Goal: Transaction & Acquisition: Purchase product/service

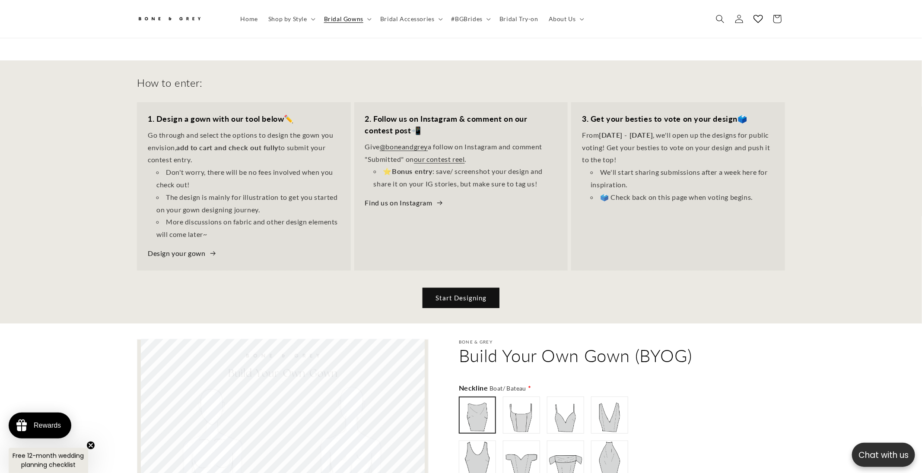
scroll to position [0, 237]
click at [467, 292] on link "Start Designing" at bounding box center [460, 298] width 77 height 20
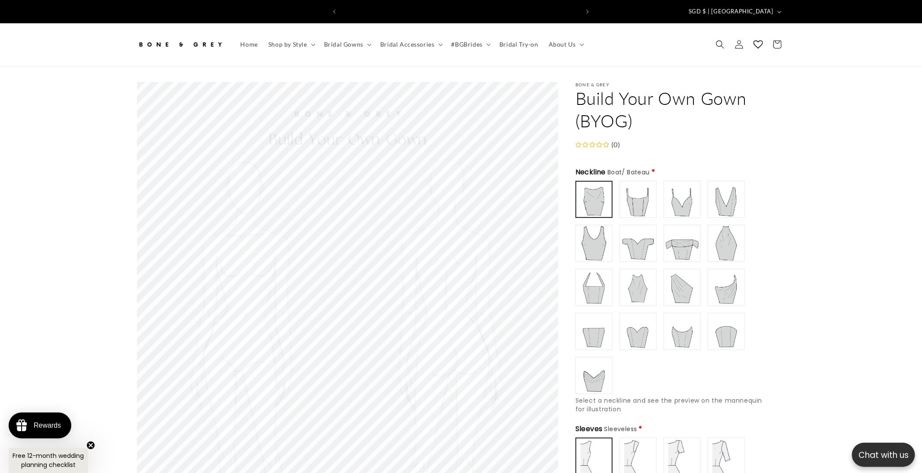
scroll to position [0, 237]
click at [731, 196] on img at bounding box center [726, 199] width 35 height 35
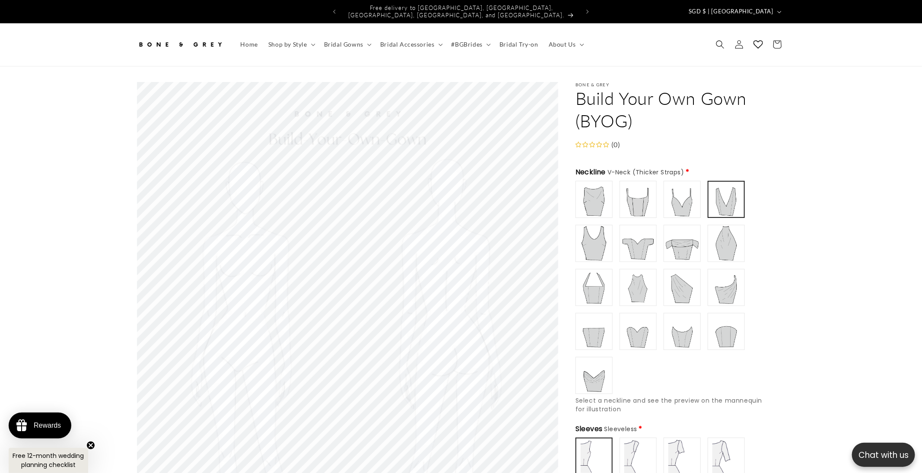
click at [691, 200] on img at bounding box center [682, 199] width 35 height 35
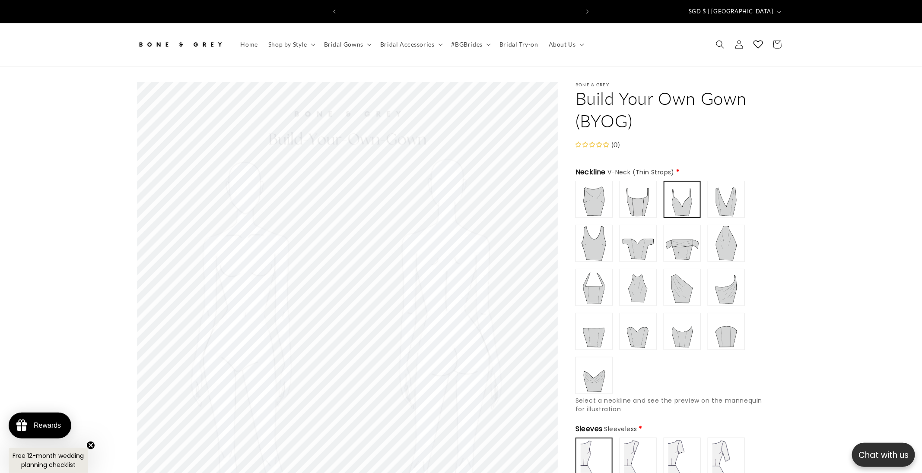
scroll to position [0, 0]
click at [595, 250] on img at bounding box center [594, 243] width 35 height 35
click at [636, 290] on img at bounding box center [638, 287] width 35 height 35
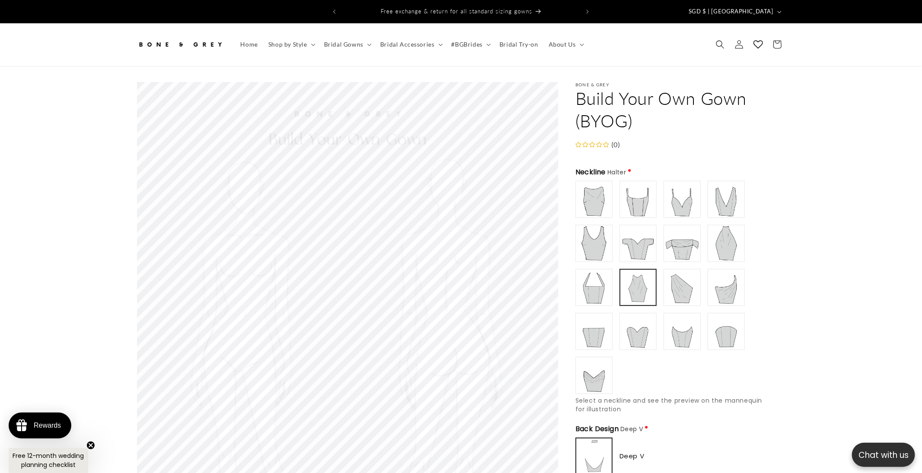
click at [593, 380] on img at bounding box center [594, 375] width 35 height 35
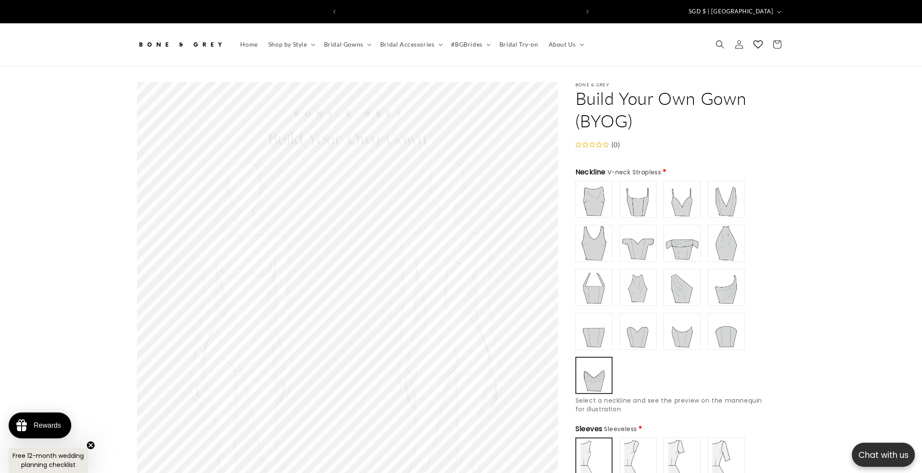
scroll to position [0, 475]
click at [649, 285] on img at bounding box center [638, 287] width 35 height 35
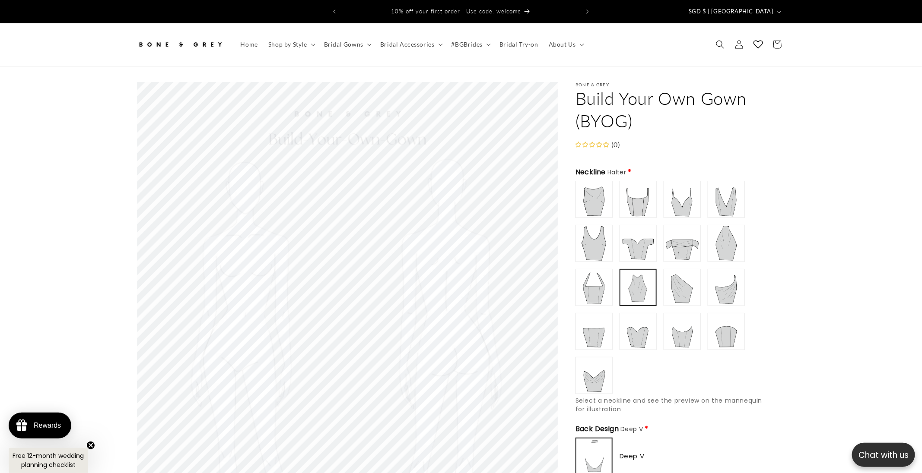
click at [596, 185] on img at bounding box center [594, 199] width 35 height 35
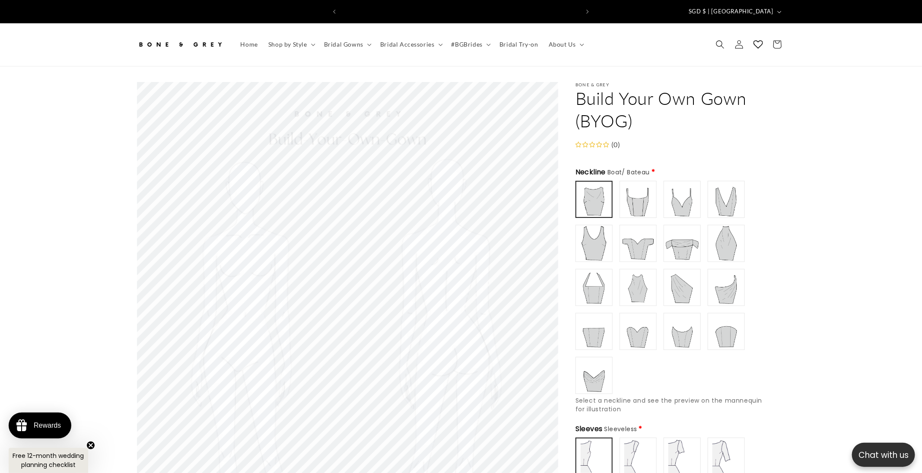
click at [596, 226] on img at bounding box center [594, 243] width 35 height 35
click at [726, 198] on img at bounding box center [726, 199] width 35 height 35
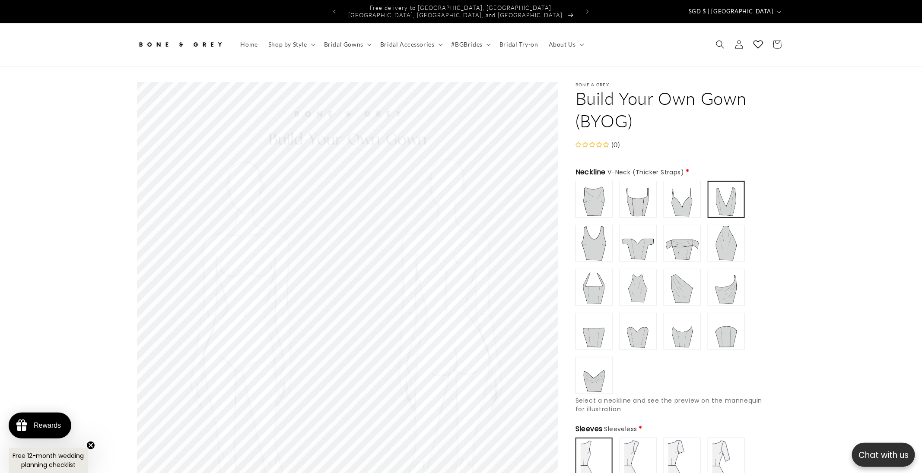
click at [680, 329] on img at bounding box center [682, 331] width 35 height 35
click at [634, 249] on img at bounding box center [638, 243] width 35 height 35
click at [602, 197] on img at bounding box center [594, 199] width 35 height 35
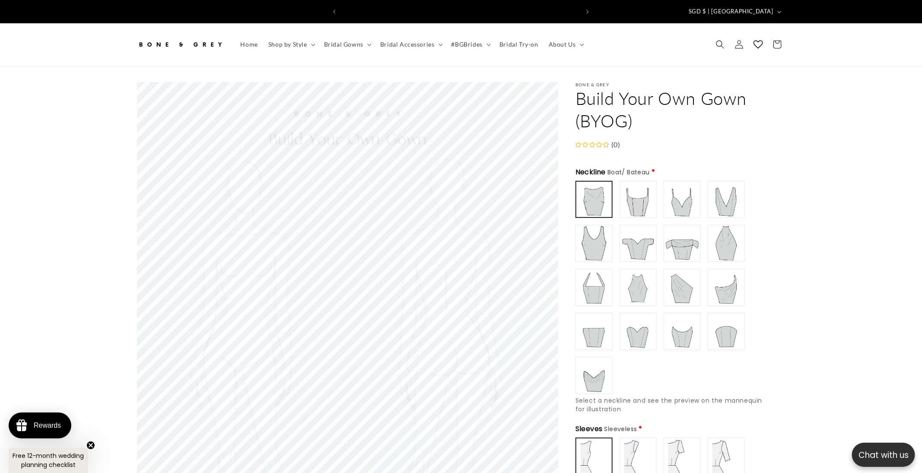
scroll to position [0, 0]
click at [723, 204] on img at bounding box center [726, 199] width 35 height 35
click at [726, 227] on img at bounding box center [726, 243] width 35 height 35
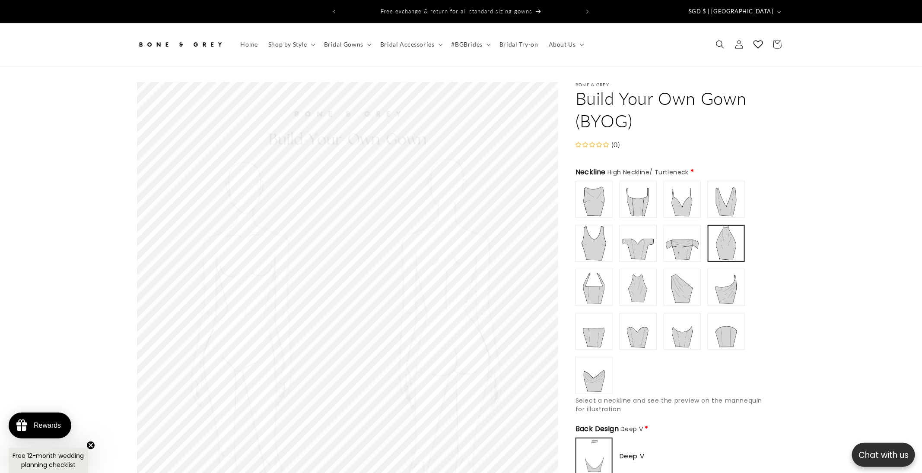
click at [647, 275] on img at bounding box center [638, 287] width 35 height 35
click at [726, 241] on img at bounding box center [726, 243] width 35 height 35
click at [638, 284] on img at bounding box center [638, 287] width 35 height 35
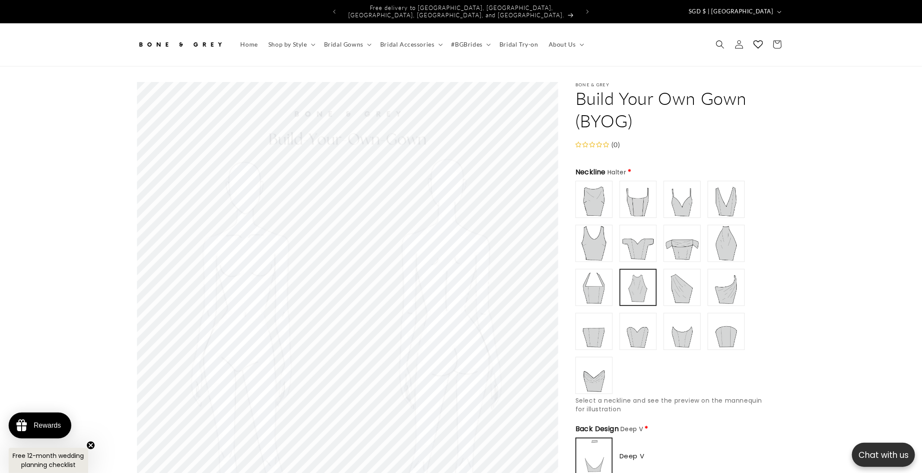
type input "**********"
click at [728, 190] on img at bounding box center [726, 199] width 35 height 35
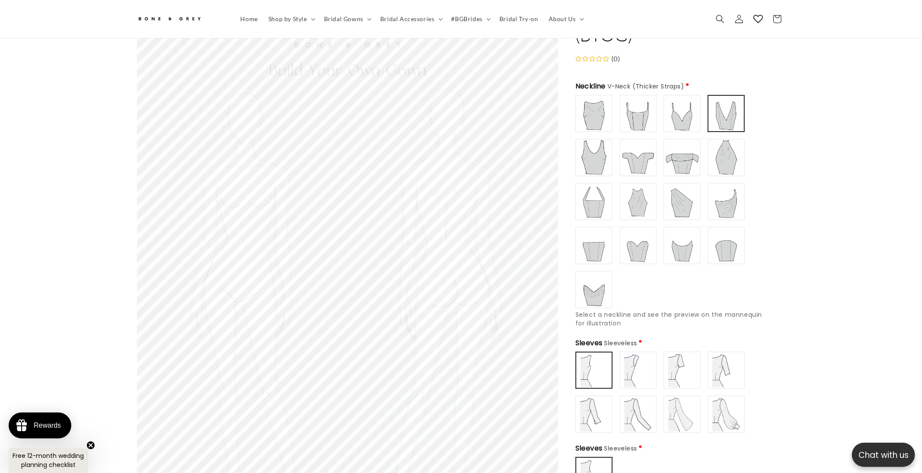
scroll to position [0, 0]
click at [646, 416] on img at bounding box center [638, 414] width 35 height 35
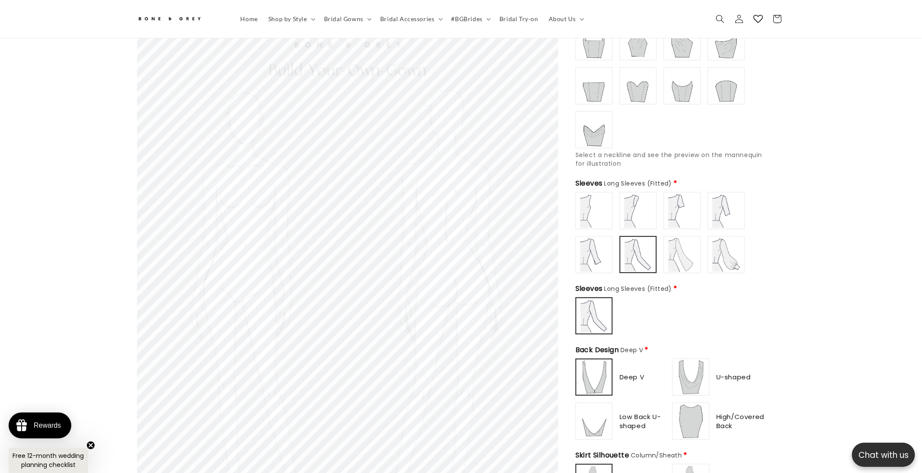
scroll to position [242, 0]
click at [594, 255] on img at bounding box center [594, 253] width 35 height 35
click at [719, 195] on img at bounding box center [726, 209] width 35 height 35
click at [673, 209] on img at bounding box center [682, 209] width 35 height 35
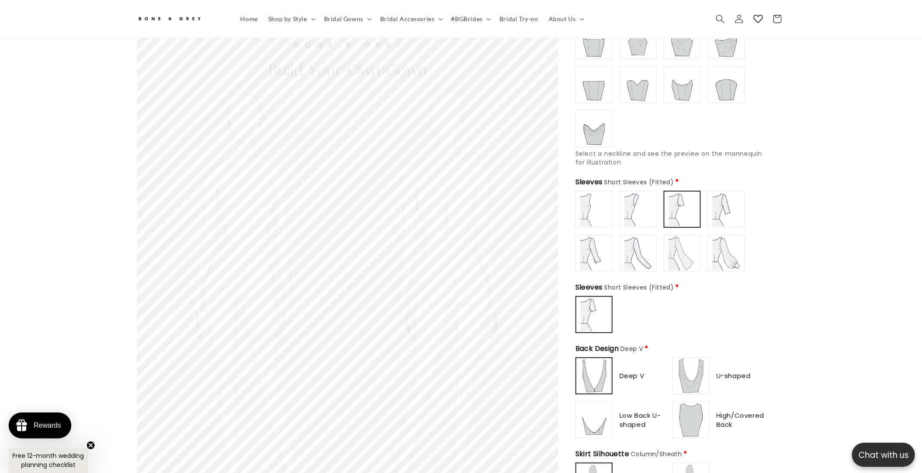
click at [657, 209] on div "Sleeveless" at bounding box center [670, 231] width 190 height 81
click at [678, 245] on img at bounding box center [682, 253] width 35 height 35
click at [648, 252] on img at bounding box center [638, 253] width 35 height 35
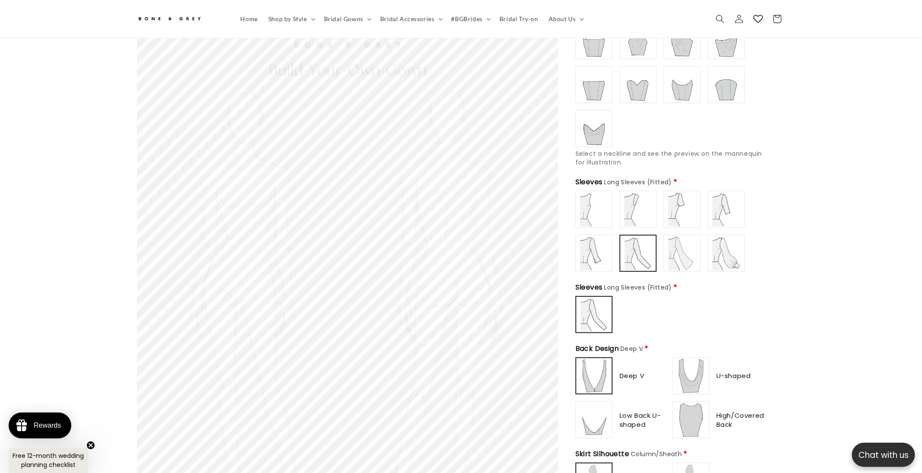
click at [596, 251] on img at bounding box center [594, 253] width 35 height 35
click at [600, 210] on img at bounding box center [594, 209] width 35 height 35
click at [592, 242] on img at bounding box center [594, 253] width 35 height 35
click at [626, 207] on img at bounding box center [638, 209] width 35 height 35
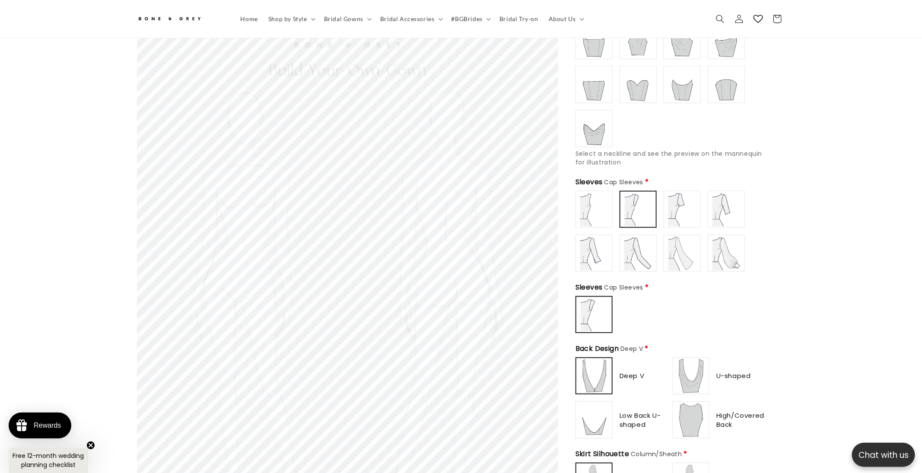
type input "**********"
click at [593, 255] on img at bounding box center [594, 253] width 35 height 35
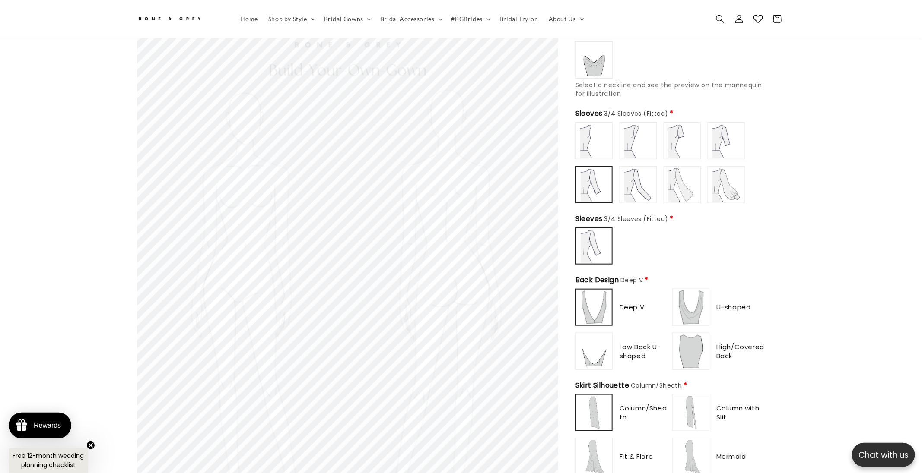
scroll to position [0, 0]
click at [599, 352] on img at bounding box center [594, 351] width 35 height 35
click at [599, 305] on img at bounding box center [594, 307] width 35 height 35
type input "**********"
click at [691, 342] on img at bounding box center [690, 351] width 35 height 35
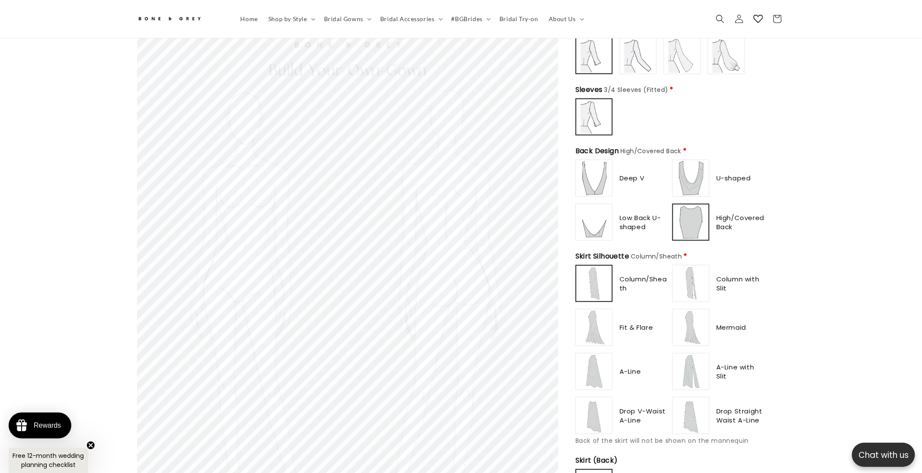
scroll to position [441, 0]
click at [591, 409] on img at bounding box center [594, 414] width 35 height 35
click at [695, 359] on img at bounding box center [690, 370] width 35 height 35
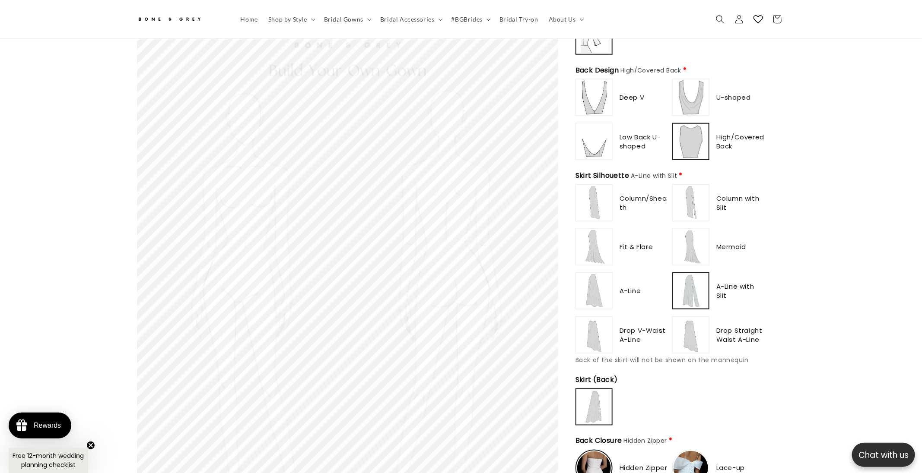
scroll to position [0, 0]
click at [599, 238] on img at bounding box center [594, 247] width 35 height 35
click at [692, 197] on img at bounding box center [690, 203] width 35 height 35
click at [694, 242] on img at bounding box center [690, 247] width 35 height 35
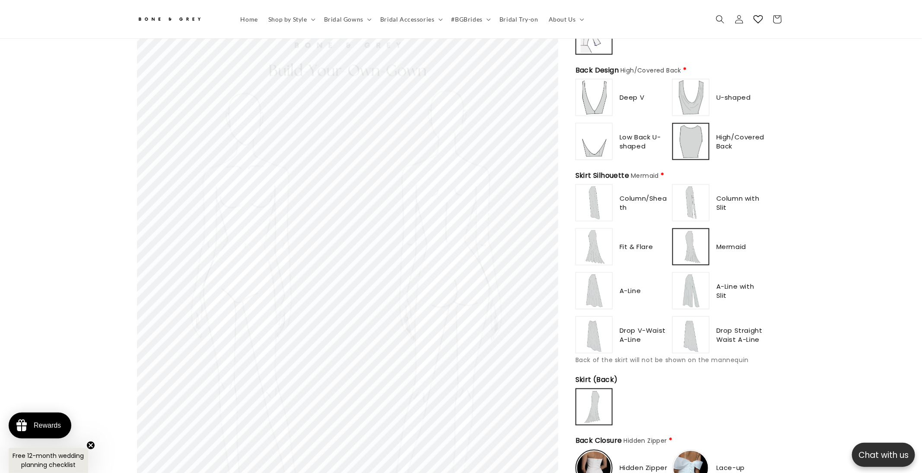
scroll to position [0, 475]
click at [595, 207] on img at bounding box center [594, 203] width 35 height 35
click at [684, 326] on img at bounding box center [690, 335] width 35 height 35
type input "**********"
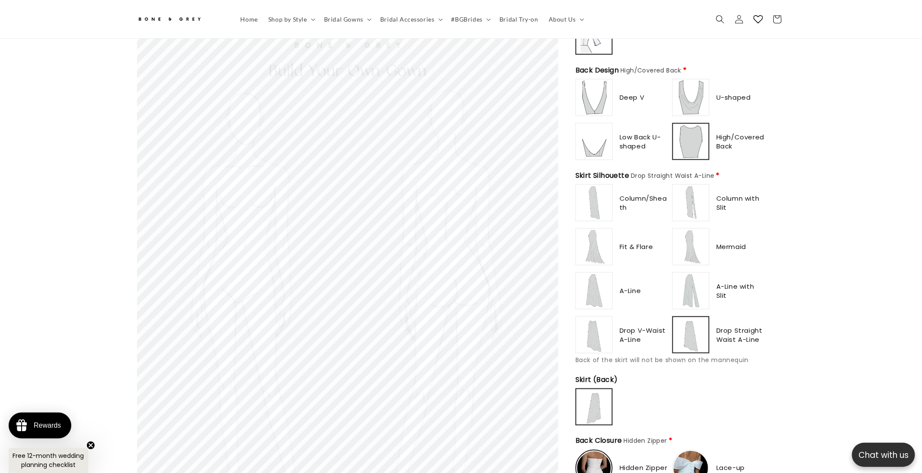
click at [594, 341] on img at bounding box center [594, 335] width 35 height 35
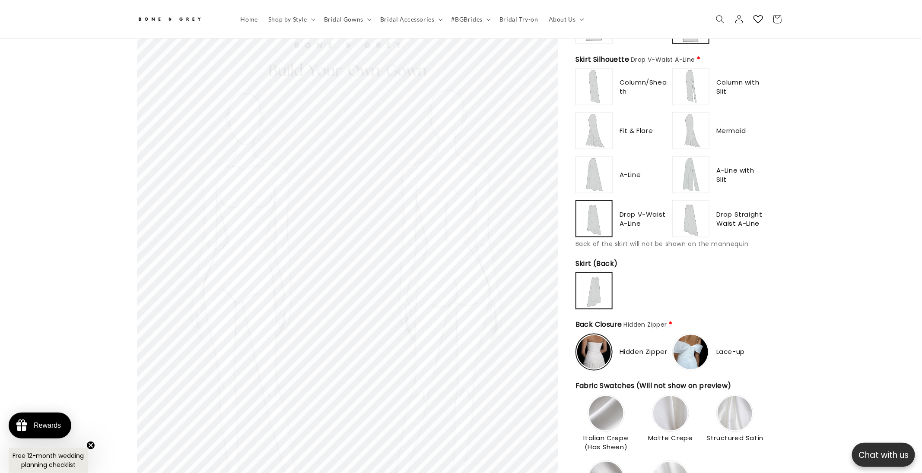
scroll to position [0, 237]
click at [593, 350] on img at bounding box center [594, 353] width 34 height 34
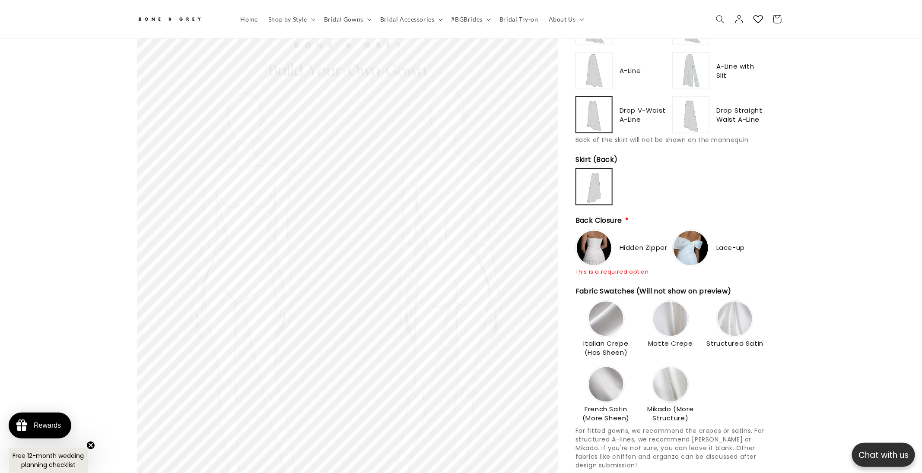
scroll to position [0, 0]
type input "**********"
click at [666, 369] on img at bounding box center [670, 385] width 35 height 35
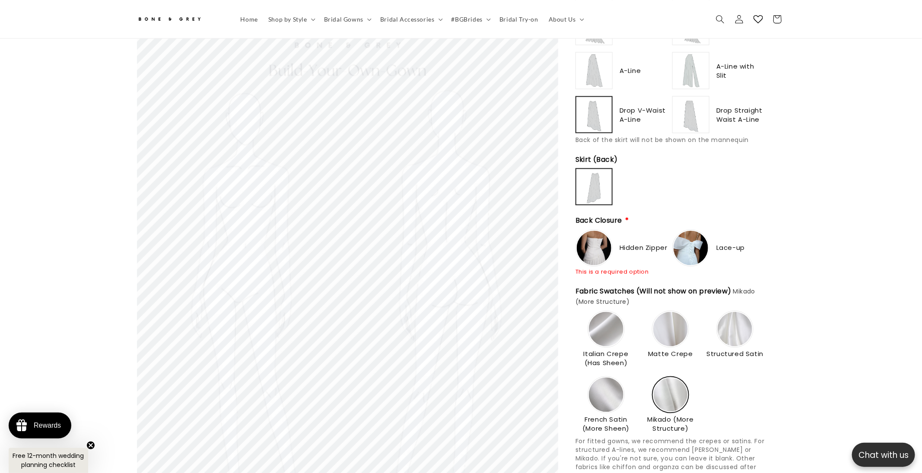
type input "**********"
click at [600, 237] on img at bounding box center [594, 248] width 35 height 35
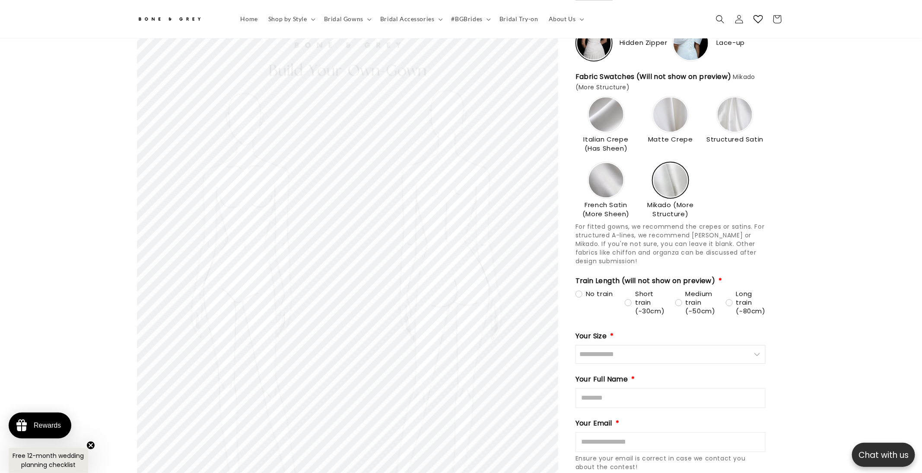
scroll to position [948, 0]
type input "**********"
click at [744, 293] on span "Long train (~80cm)" at bounding box center [750, 302] width 29 height 26
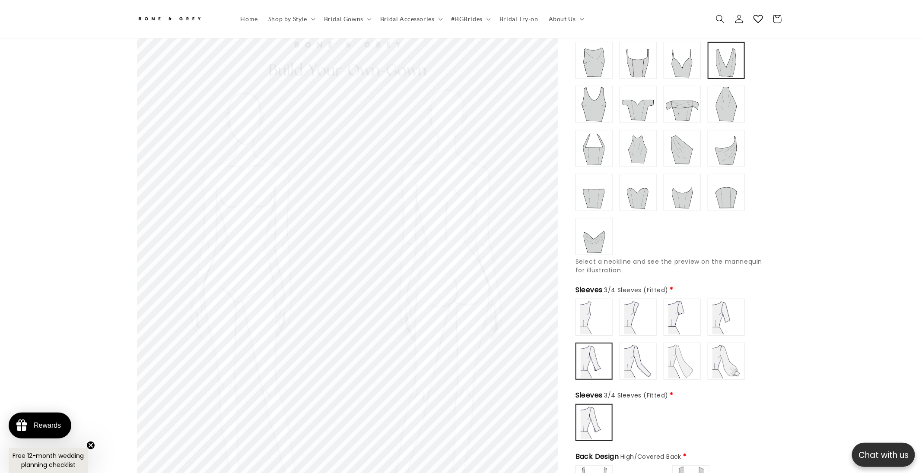
scroll to position [133, 0]
click at [588, 227] on img at bounding box center [594, 237] width 35 height 35
click at [639, 191] on img at bounding box center [638, 193] width 35 height 35
click at [597, 186] on img at bounding box center [594, 193] width 35 height 35
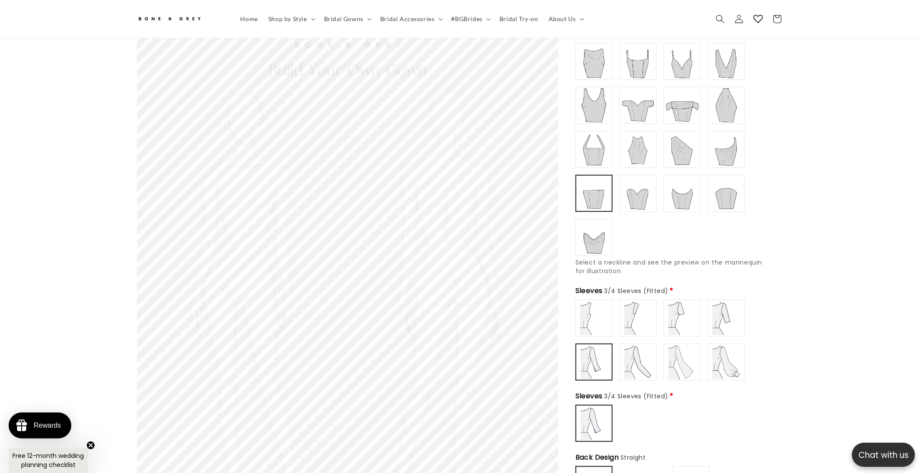
scroll to position [0, 237]
click at [726, 195] on img at bounding box center [726, 193] width 35 height 35
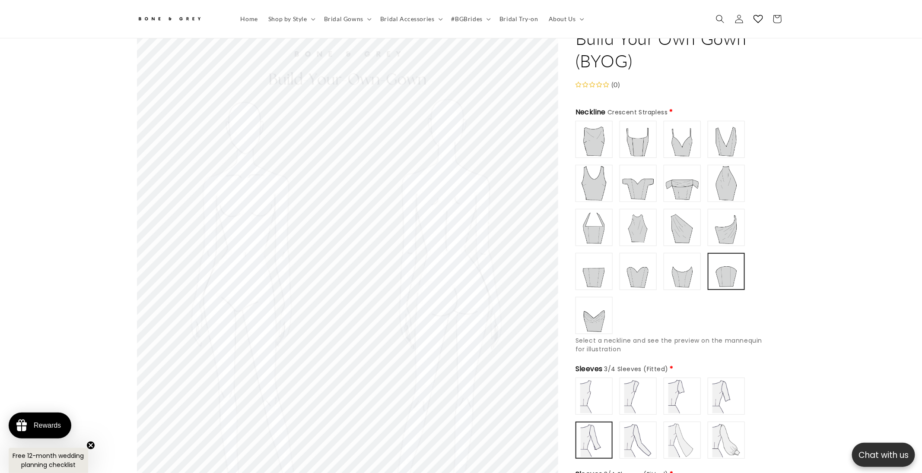
scroll to position [54, 0]
type input "**********"
click at [727, 214] on img at bounding box center [726, 228] width 35 height 35
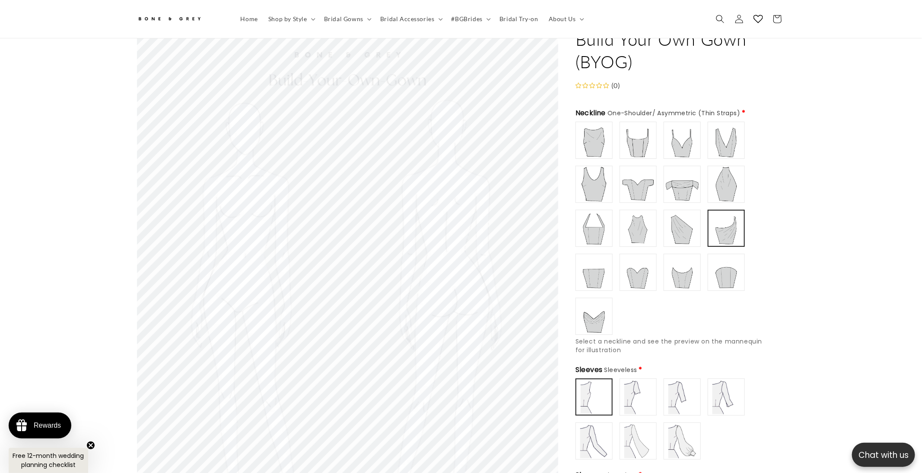
scroll to position [0, 0]
type input "**********"
click at [599, 436] on img at bounding box center [594, 441] width 35 height 35
click at [672, 180] on img at bounding box center [682, 184] width 35 height 35
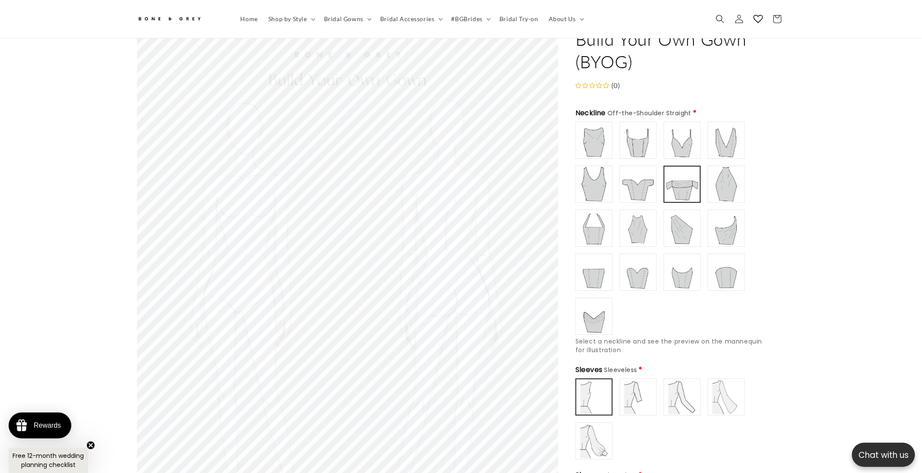
click at [639, 222] on img at bounding box center [638, 228] width 35 height 35
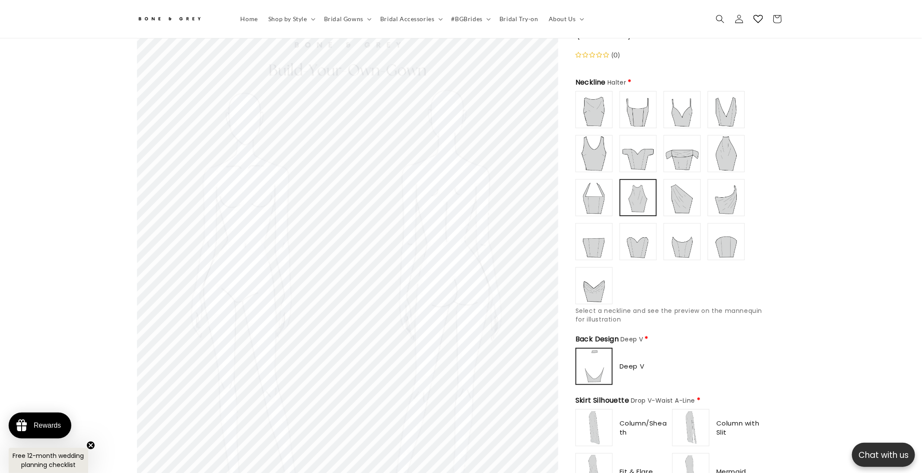
scroll to position [84, 0]
click at [727, 199] on img at bounding box center [726, 198] width 35 height 35
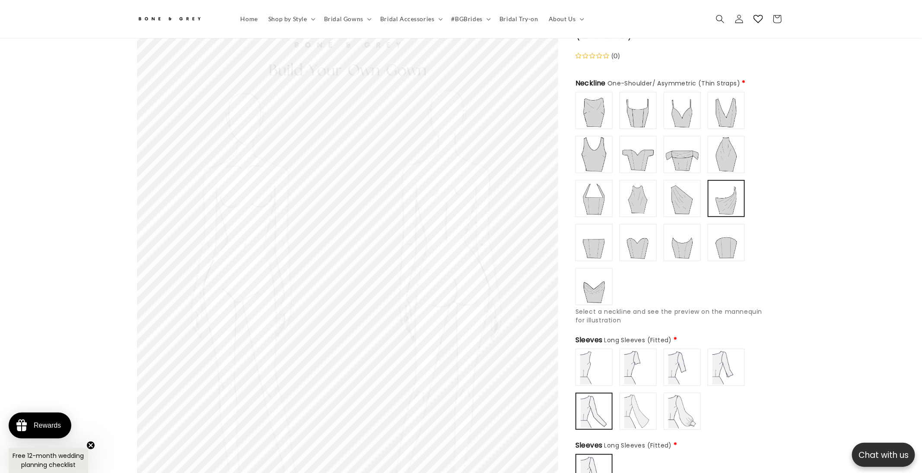
scroll to position [0, 475]
click at [723, 110] on img at bounding box center [726, 110] width 35 height 35
click at [674, 97] on img at bounding box center [682, 110] width 35 height 35
click at [631, 110] on img at bounding box center [638, 110] width 35 height 35
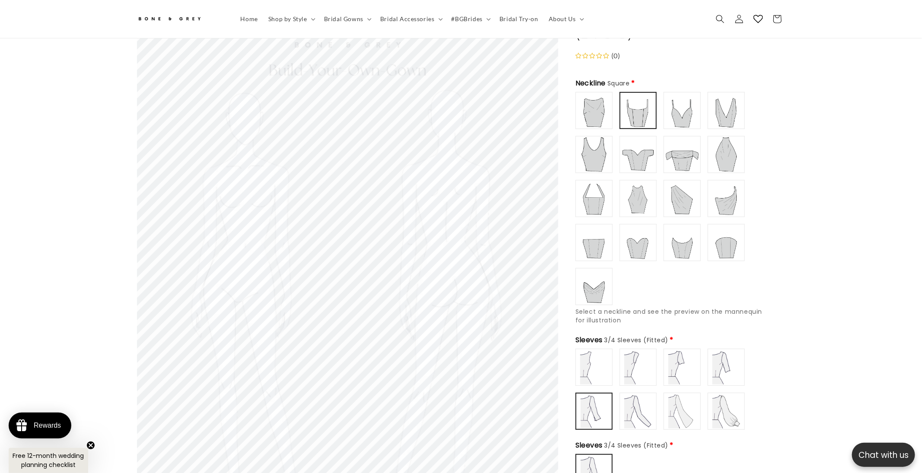
scroll to position [0, 237]
click at [597, 103] on img at bounding box center [594, 110] width 35 height 35
type input "******"
click at [634, 104] on img at bounding box center [638, 110] width 35 height 35
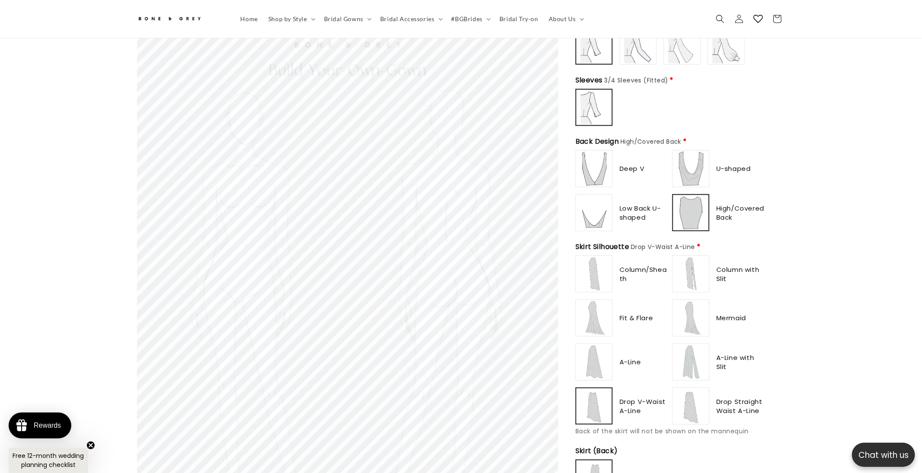
click at [695, 354] on img at bounding box center [690, 362] width 35 height 35
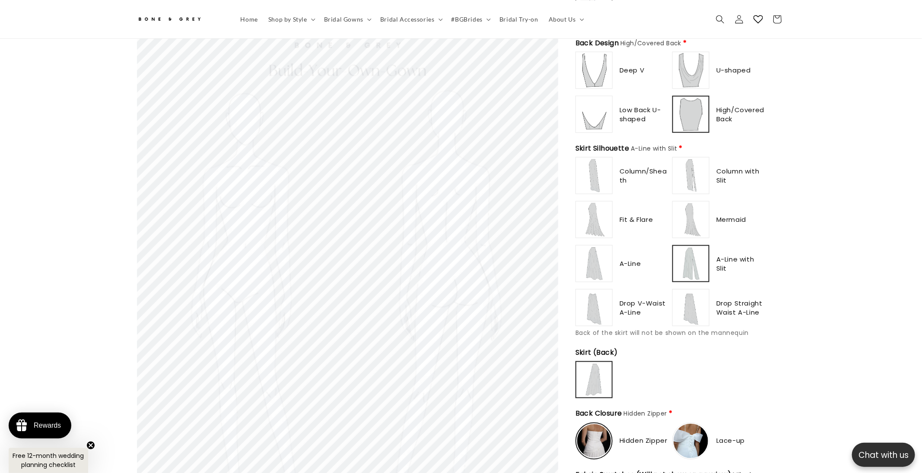
scroll to position [0, 475]
click at [695, 170] on img at bounding box center [690, 176] width 35 height 35
click at [692, 203] on img at bounding box center [690, 220] width 35 height 35
click at [703, 253] on img at bounding box center [690, 264] width 35 height 35
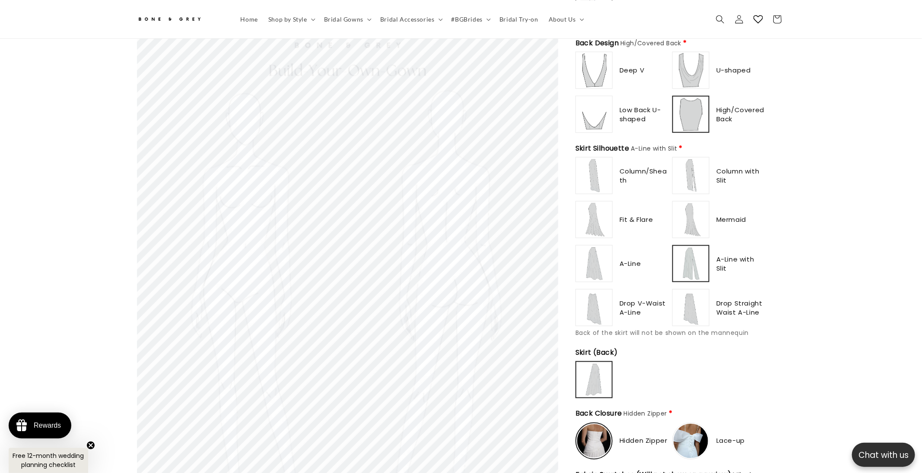
click at [596, 304] on img at bounding box center [594, 308] width 35 height 35
click at [685, 270] on img at bounding box center [690, 264] width 35 height 35
click at [591, 302] on img at bounding box center [594, 308] width 35 height 35
click at [680, 257] on img at bounding box center [690, 264] width 35 height 35
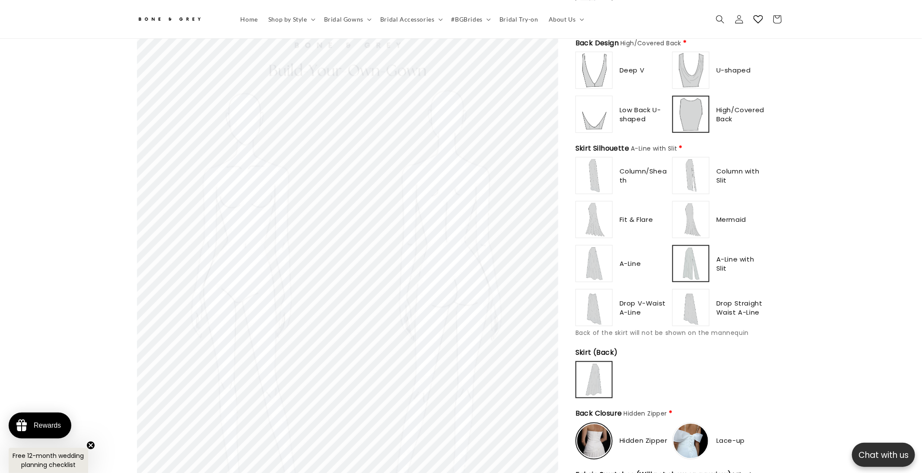
scroll to position [0, 475]
click at [593, 298] on img at bounding box center [594, 308] width 35 height 35
click at [691, 258] on img at bounding box center [690, 264] width 35 height 35
click at [587, 263] on img at bounding box center [594, 264] width 35 height 35
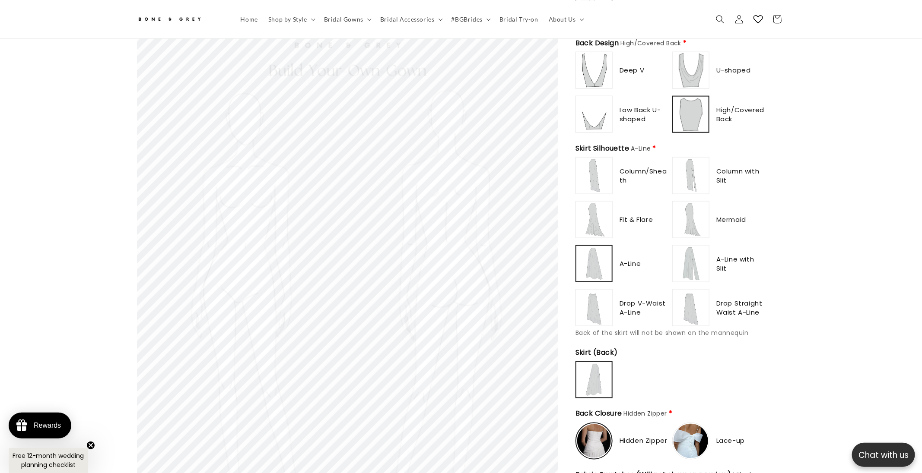
scroll to position [0, 237]
type input "**********"
click at [693, 251] on img at bounding box center [690, 264] width 35 height 35
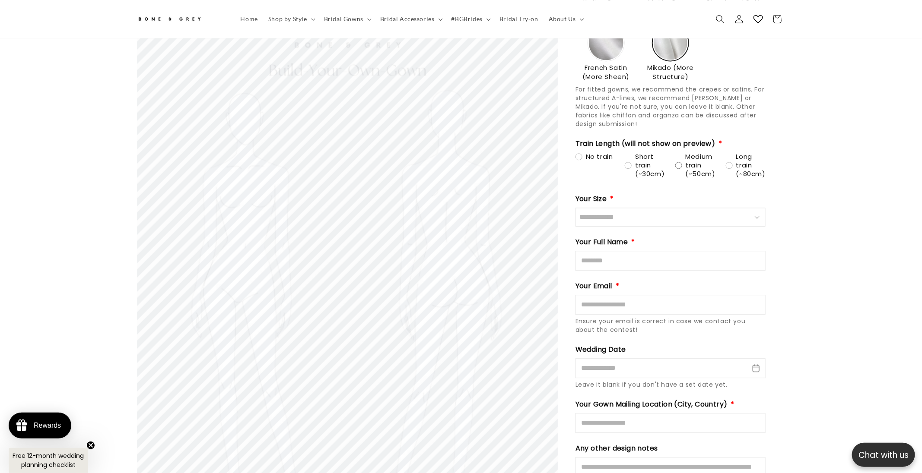
scroll to position [0, 475]
type input "**********"
click at [696, 170] on span "Medium train (~50cm)" at bounding box center [700, 165] width 30 height 26
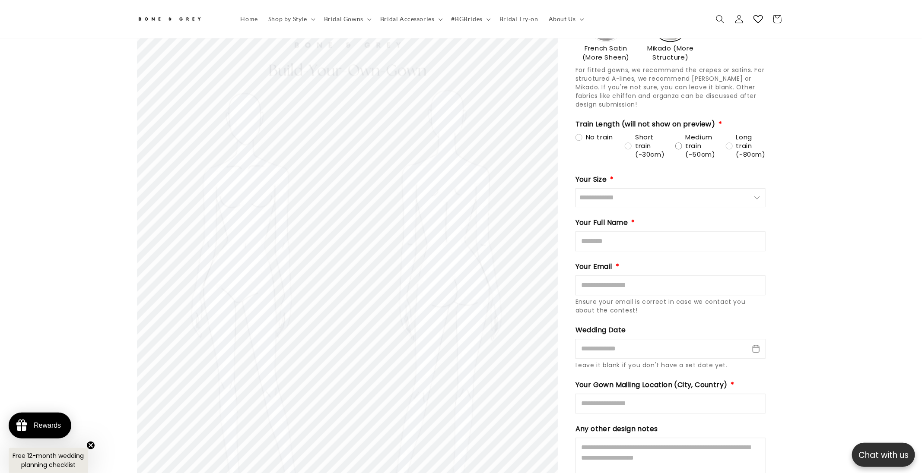
scroll to position [1105, 0]
click at [656, 190] on input "Size" at bounding box center [670, 196] width 190 height 19
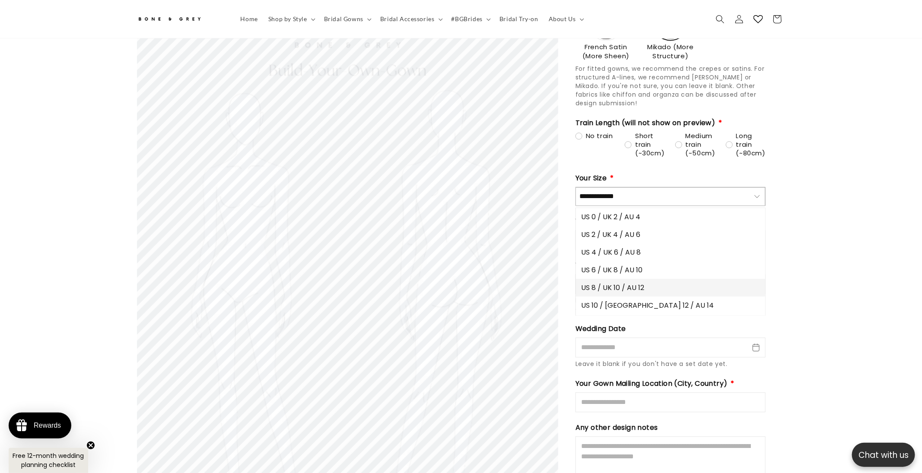
click at [622, 282] on span "US 8 / UK 10 / AU 12" at bounding box center [612, 287] width 63 height 11
type input "**********"
click at [628, 232] on input "Full Name" at bounding box center [670, 240] width 190 height 20
type input "**********"
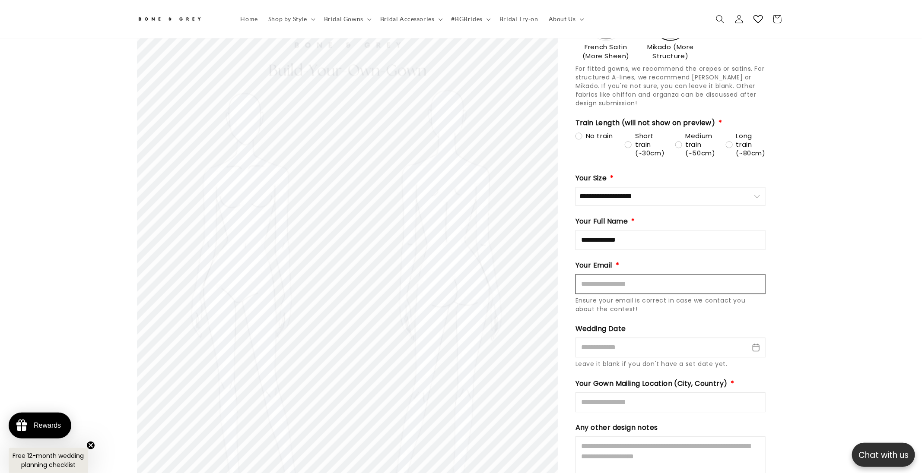
type input "**********"
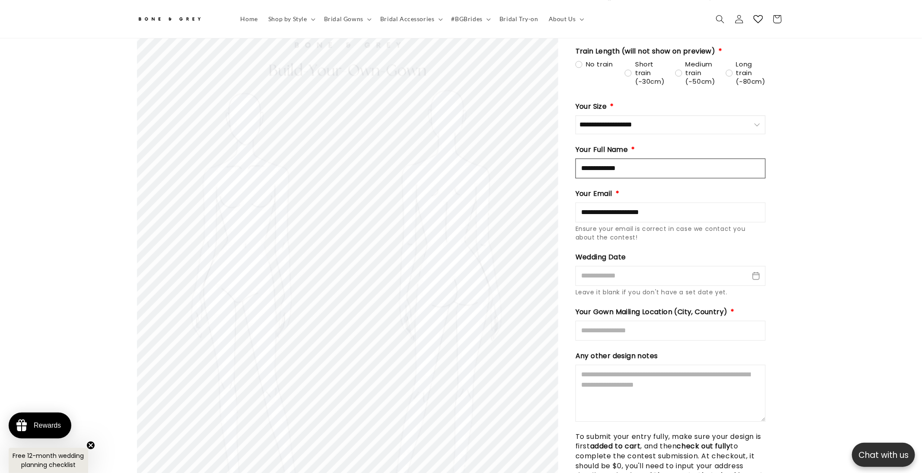
scroll to position [1180, 0]
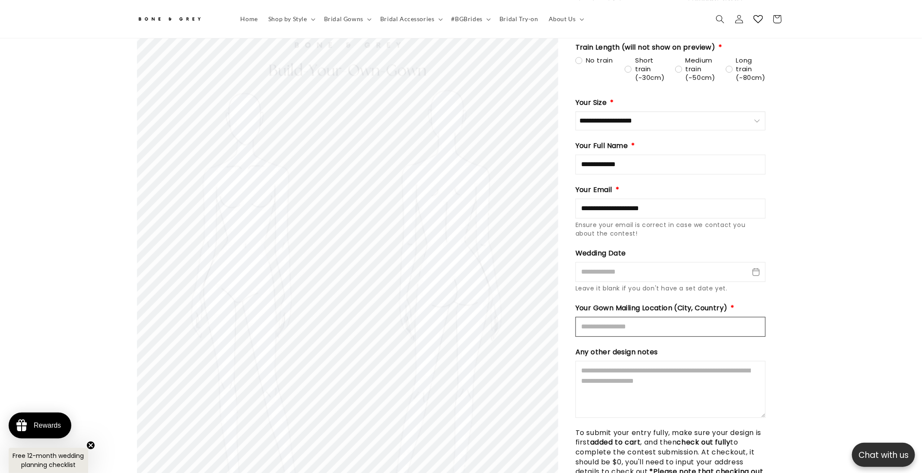
click at [626, 317] on input "Mailing Location" at bounding box center [670, 327] width 190 height 20
type input "*********"
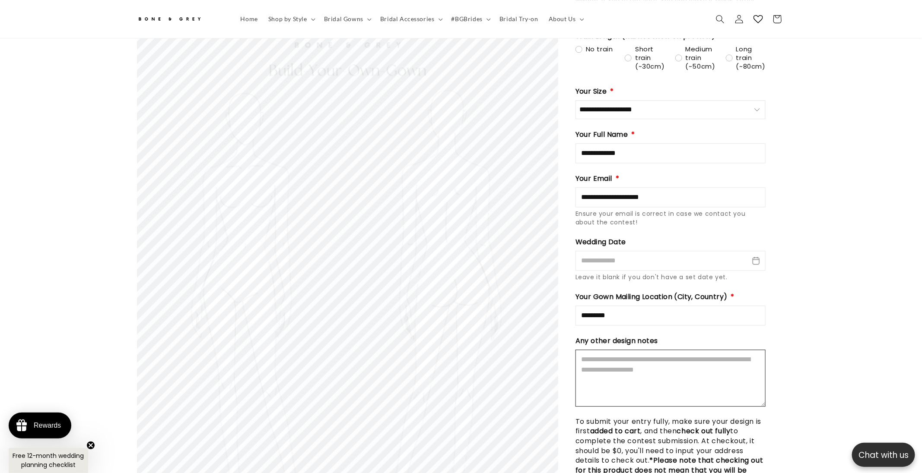
scroll to position [1191, 0]
click at [647, 144] on input "**********" at bounding box center [670, 154] width 190 height 20
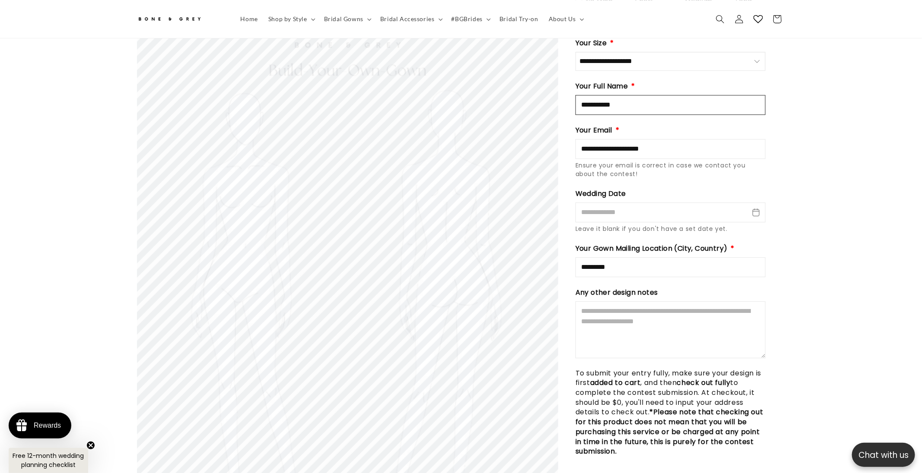
scroll to position [0, 237]
type input "**********"
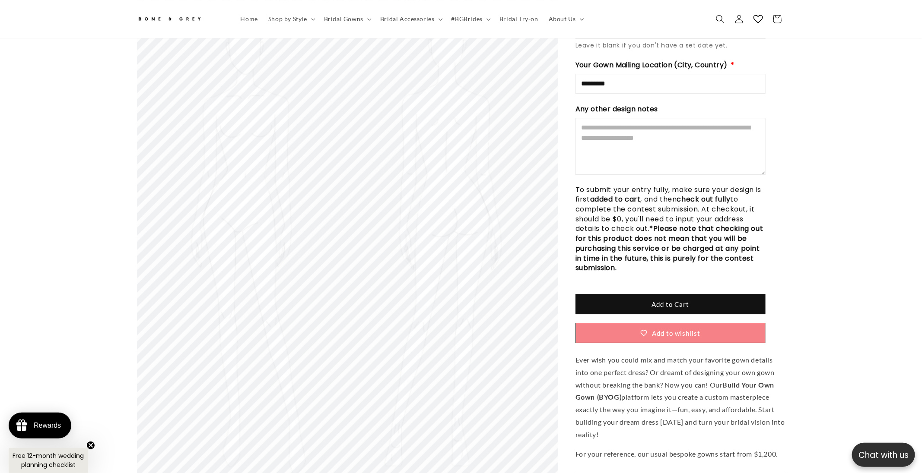
scroll to position [1425, 0]
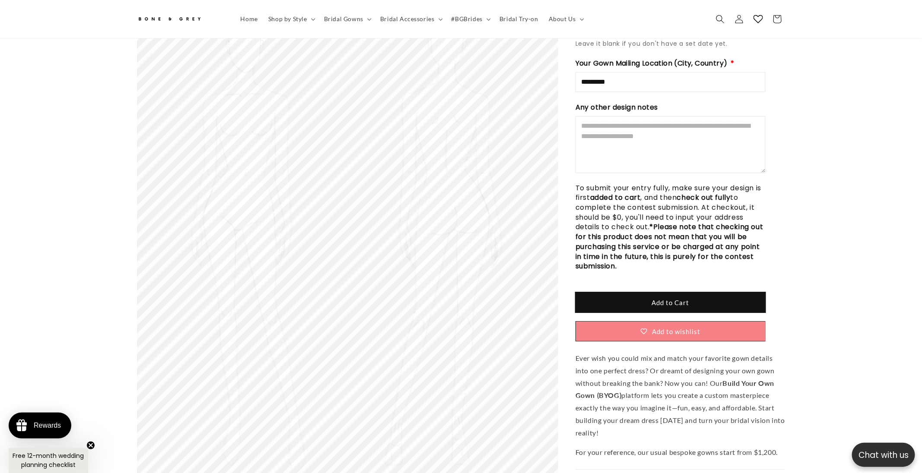
click at [649, 298] on button "Add to Cart" at bounding box center [670, 302] width 190 height 20
click at [640, 133] on textarea "Design Notes" at bounding box center [670, 144] width 190 height 57
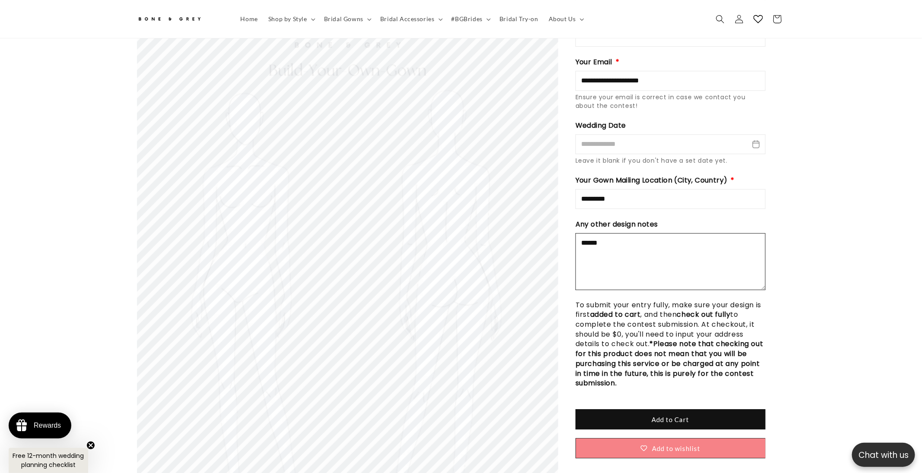
type textarea "******"
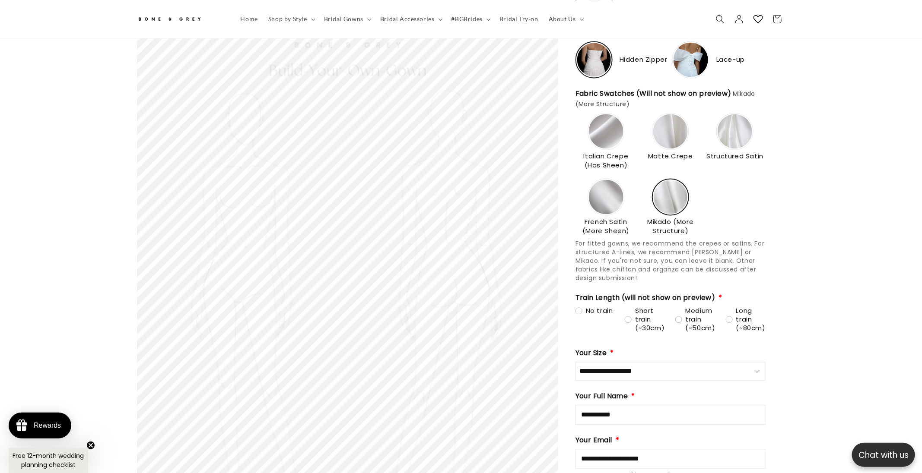
scroll to position [926, 0]
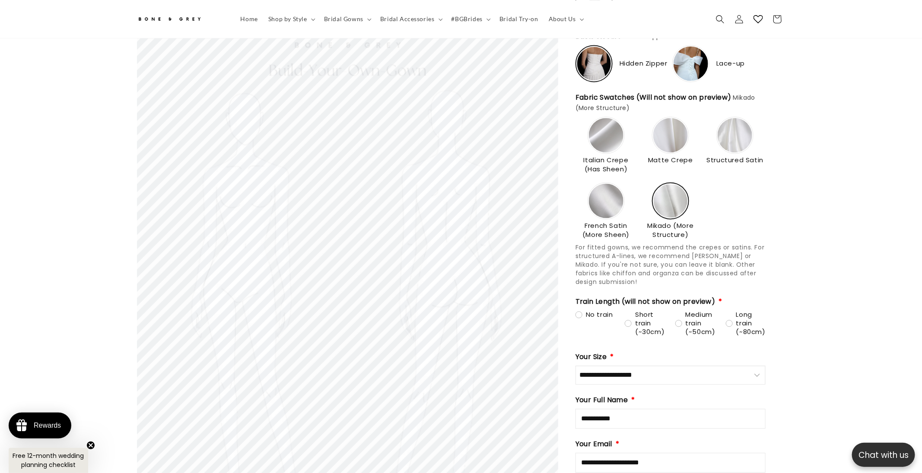
type textarea "**********"
click at [733, 124] on img at bounding box center [734, 135] width 35 height 35
click at [602, 136] on img at bounding box center [606, 135] width 35 height 35
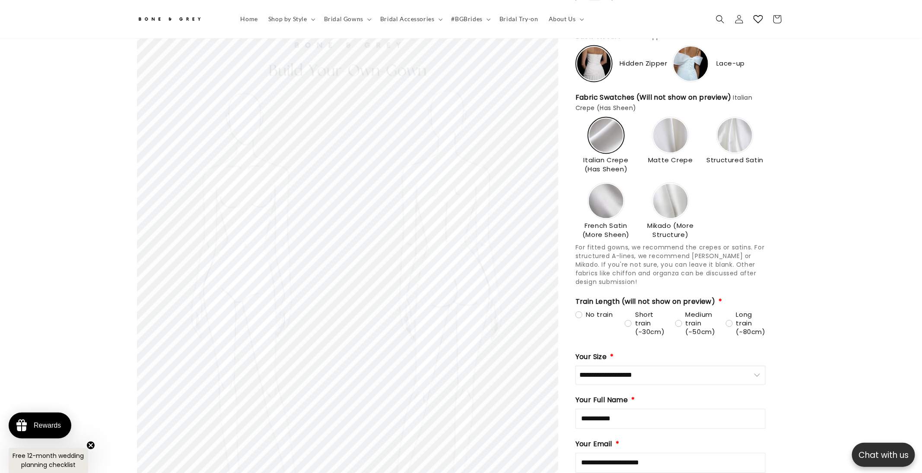
scroll to position [0, 0]
type input "**********"
click at [673, 190] on img at bounding box center [670, 201] width 35 height 35
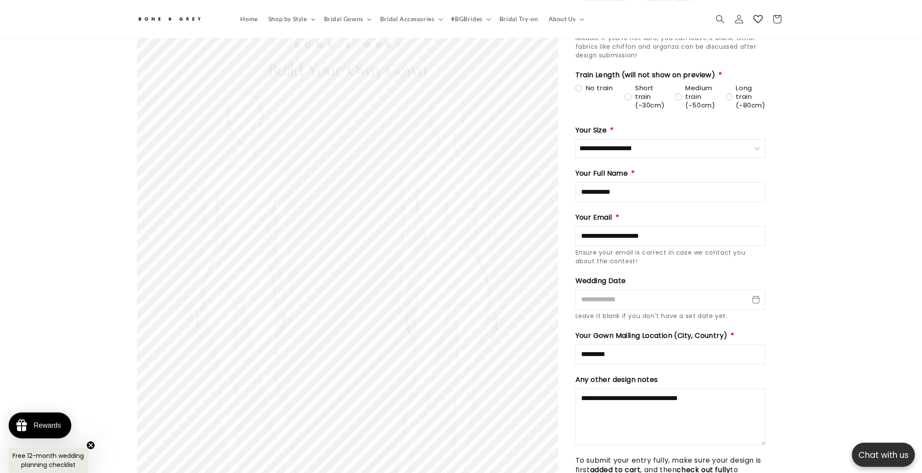
scroll to position [1153, 0]
click at [735, 399] on textarea "**********" at bounding box center [670, 416] width 190 height 57
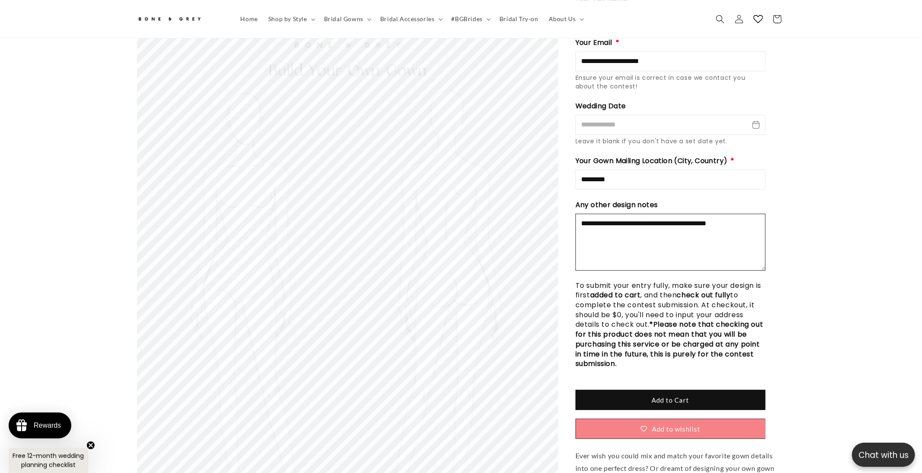
scroll to position [0, 237]
paste textarea "**********"
click at [617, 225] on textarea "**********" at bounding box center [670, 242] width 190 height 57
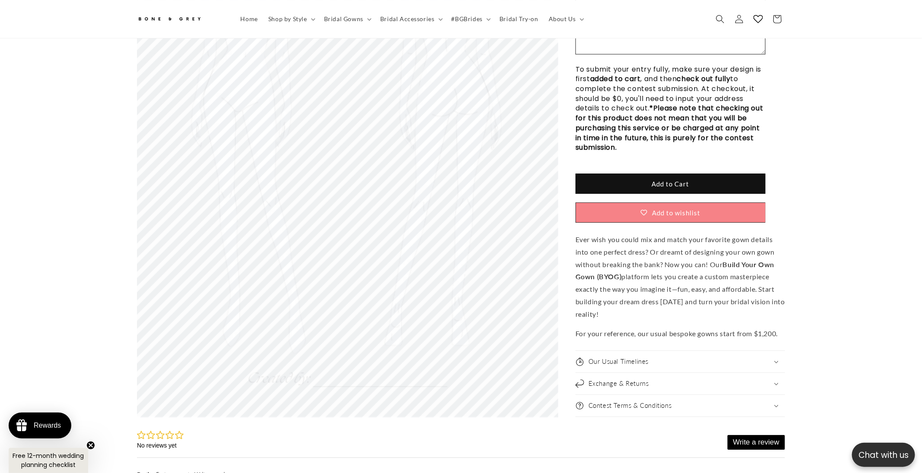
scroll to position [1545, 0]
type textarea "**********"
click at [706, 173] on button "Add to Cart" at bounding box center [670, 183] width 190 height 20
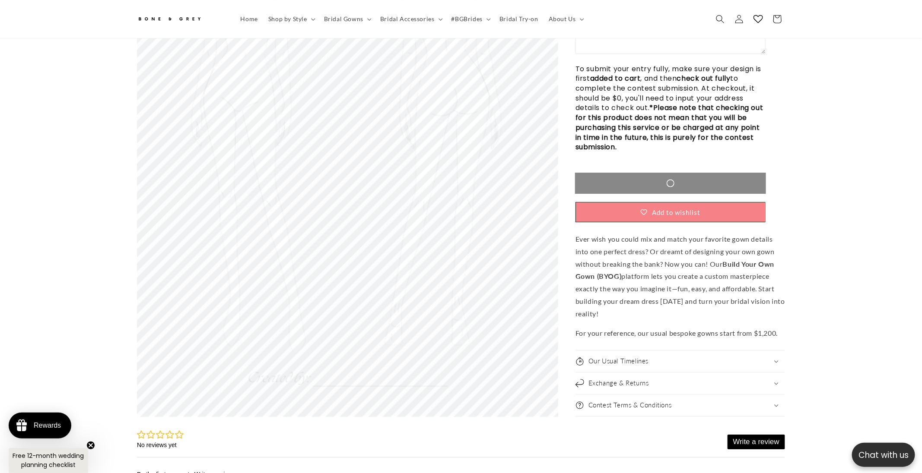
scroll to position [0, 237]
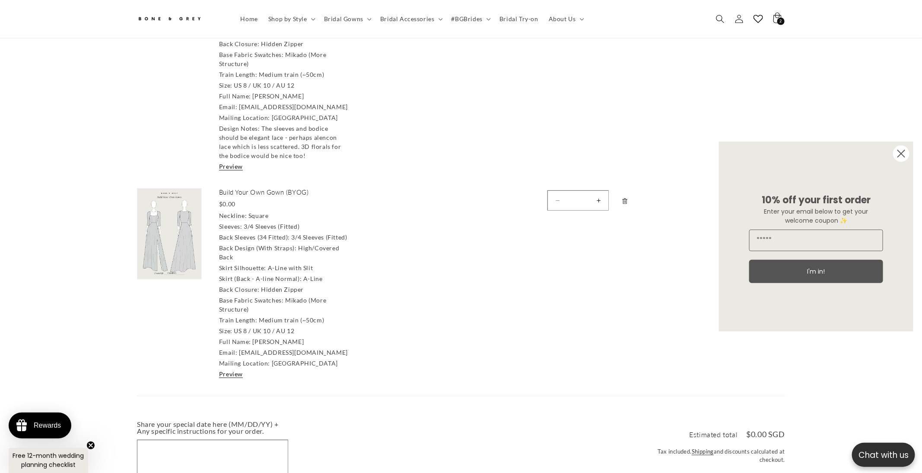
scroll to position [223, 0]
click at [625, 198] on icon "Remove Build Your Own Gown (BYOG)" at bounding box center [624, 201] width 5 height 6
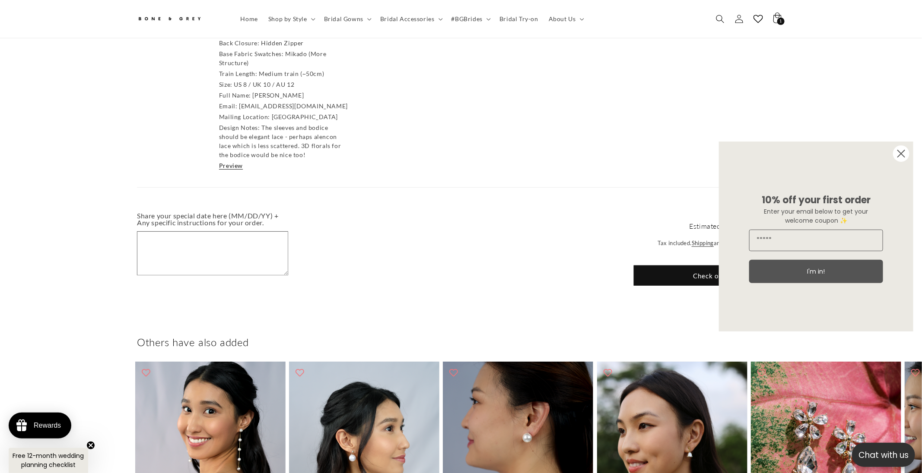
scroll to position [0, 237]
click at [897, 155] on circle "Close dialog" at bounding box center [901, 154] width 16 height 16
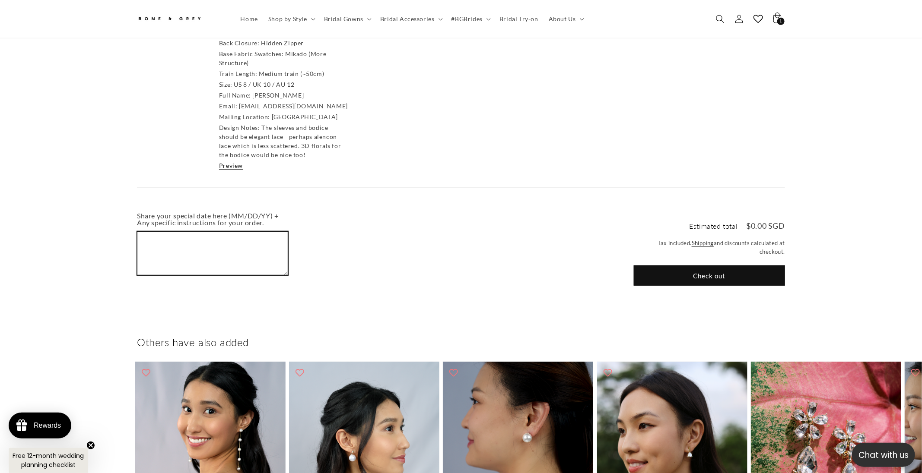
click at [215, 239] on textarea "Share your special date here (MM/DD/YY) + Any specific instructions for your or…" at bounding box center [212, 253] width 150 height 43
type textarea "********"
click at [665, 270] on button "Check out" at bounding box center [709, 276] width 151 height 20
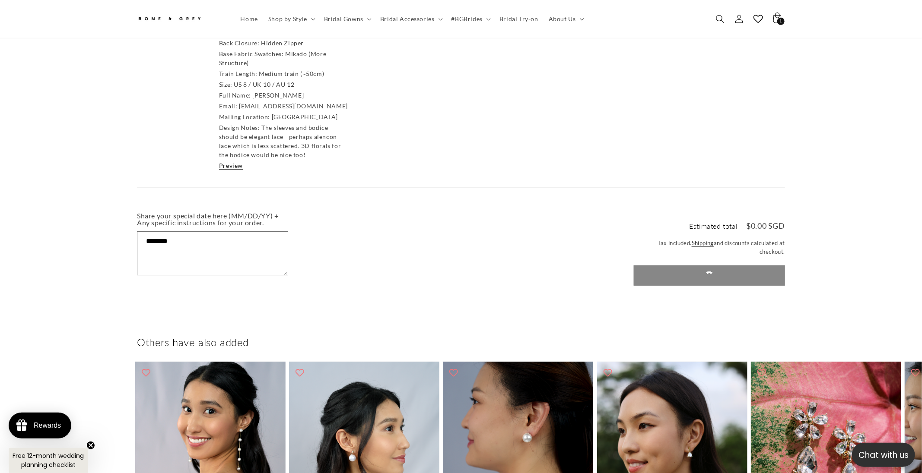
scroll to position [0, 0]
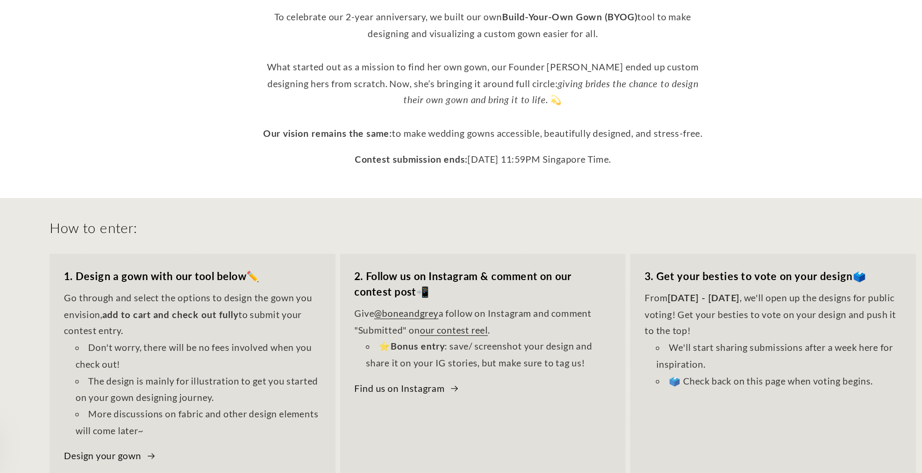
scroll to position [0, 237]
